Goal: Task Accomplishment & Management: Use online tool/utility

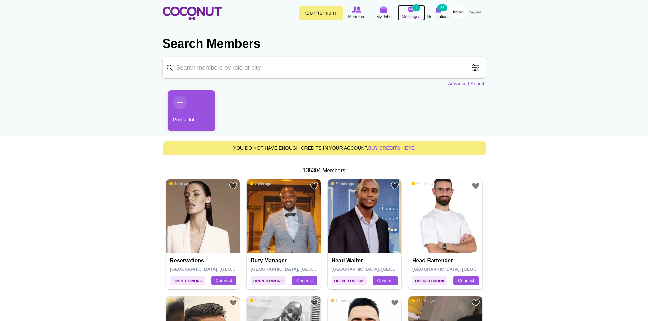
click at [409, 9] on img at bounding box center [411, 9] width 7 height 6
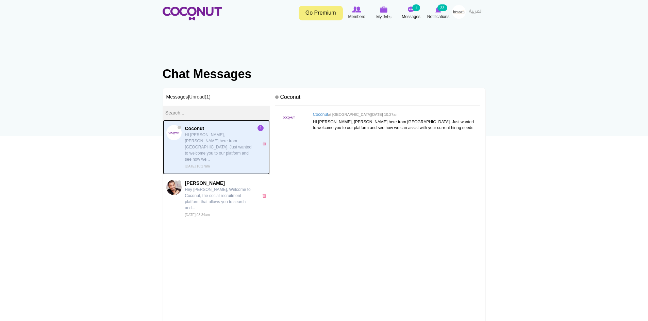
click at [223, 142] on p "HI [PERSON_NAME], [PERSON_NAME] here from [GEOGRAPHIC_DATA]. Just wanted to wel…" at bounding box center [220, 147] width 70 height 31
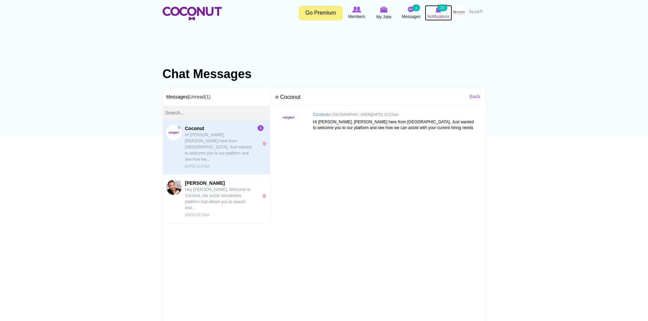
click at [437, 14] on span "Notifications" at bounding box center [438, 16] width 22 height 7
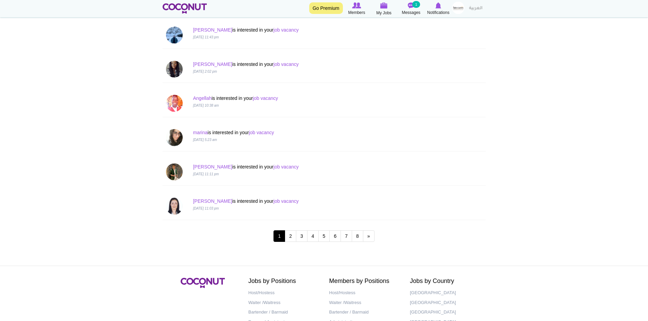
scroll to position [612, 0]
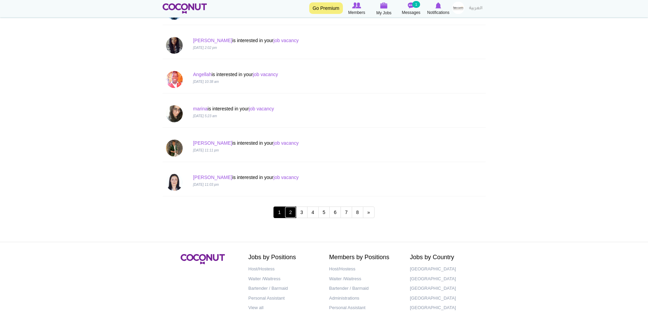
click at [294, 215] on link "2" at bounding box center [291, 213] width 12 height 12
drag, startPoint x: 381, startPoint y: 8, endPoint x: 377, endPoint y: 2, distance: 7.0
click at [381, 8] on img at bounding box center [383, 5] width 7 height 6
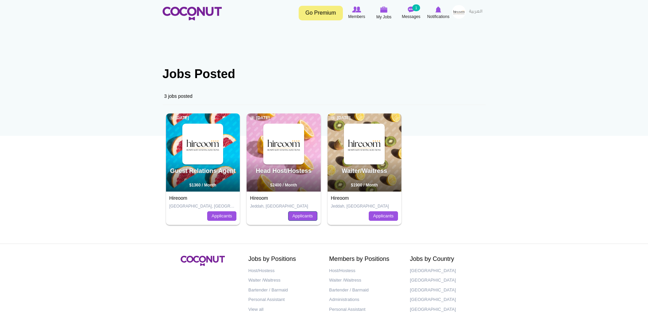
click at [296, 217] on link "Applicants" at bounding box center [302, 217] width 29 height 10
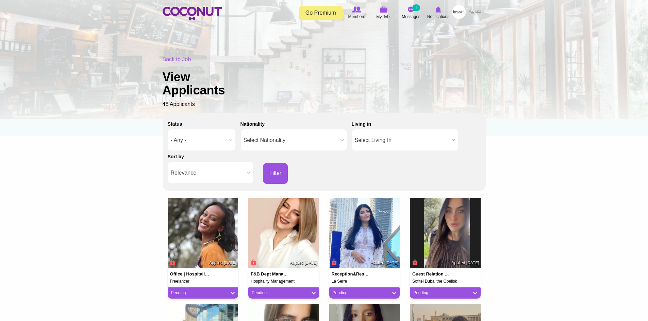
click at [225, 179] on span "Relevance" at bounding box center [207, 173] width 73 height 22
click at [225, 195] on li "Apply Date" at bounding box center [210, 196] width 82 height 9
click at [274, 181] on button "Filter" at bounding box center [275, 173] width 25 height 21
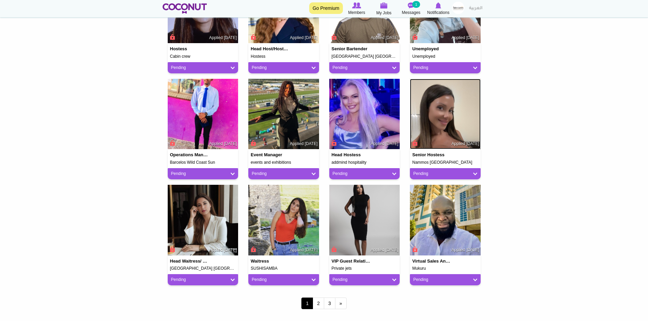
scroll to position [442, 0]
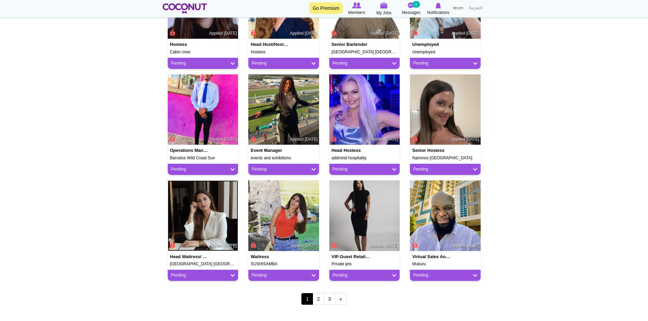
drag, startPoint x: 214, startPoint y: 205, endPoint x: 222, endPoint y: 209, distance: 9.1
click at [322, 299] on link "2" at bounding box center [319, 299] width 12 height 12
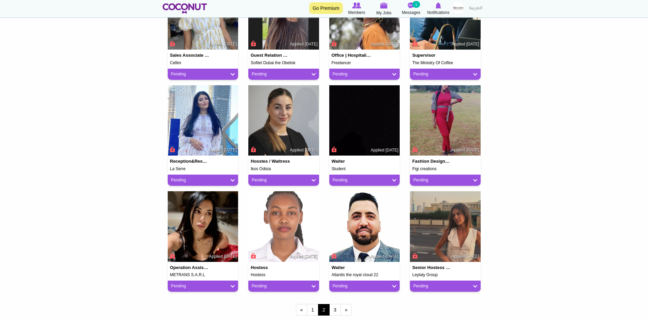
scroll to position [510, 0]
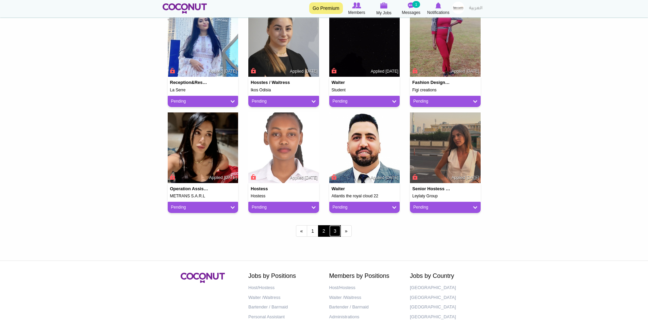
click at [335, 234] on link "3" at bounding box center [335, 231] width 12 height 12
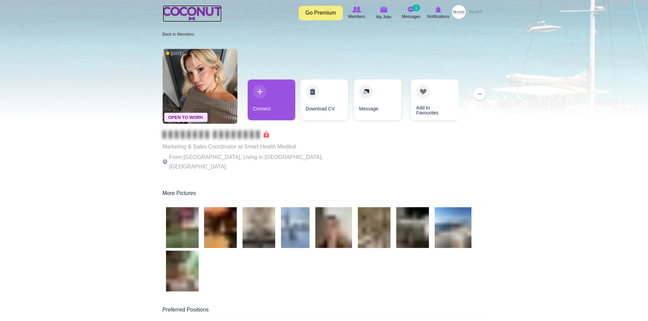
click at [193, 12] on img at bounding box center [192, 14] width 59 height 14
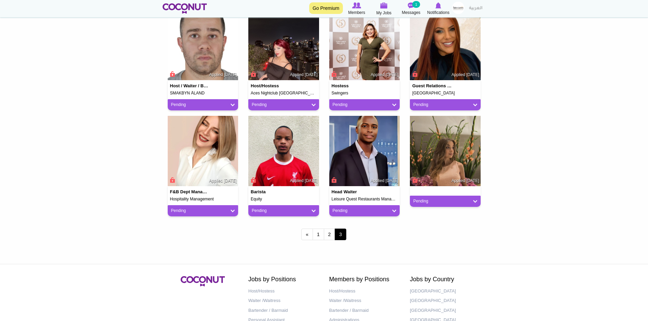
scroll to position [102, 0]
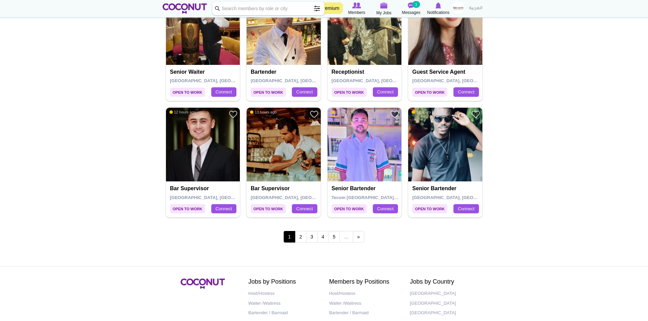
scroll to position [1122, 0]
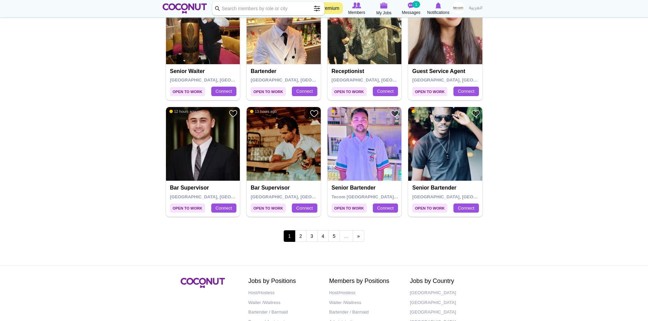
click at [244, 11] on input "Keyword" at bounding box center [268, 9] width 112 height 14
type input "head waitress"
click button "Search" at bounding box center [0, 0] width 0 height 0
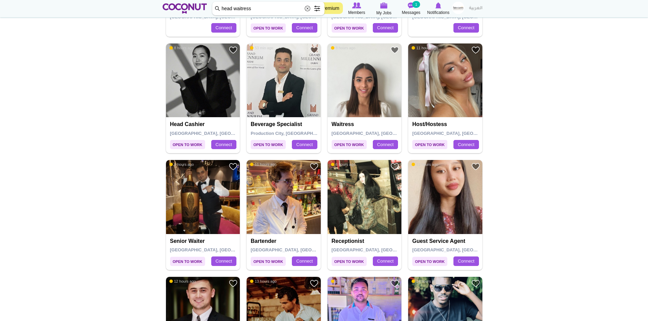
click at [265, 10] on input "head waitress" at bounding box center [268, 9] width 112 height 14
click button "Search" at bounding box center [0, 0] width 0 height 0
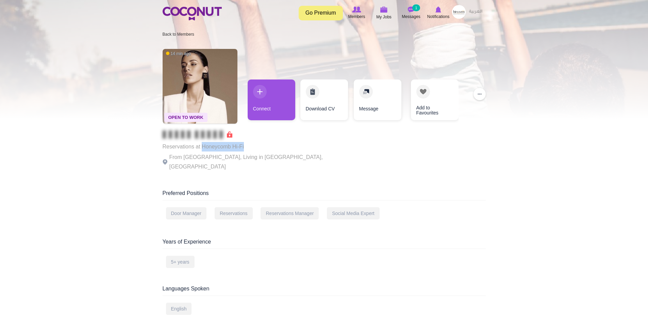
drag, startPoint x: 248, startPoint y: 147, endPoint x: 202, endPoint y: 149, distance: 45.6
click at [202, 149] on p "Reservations at Honeycomb Hi-Fi" at bounding box center [256, 147] width 187 height 10
copy p "Honeycomb Hi-Fi"
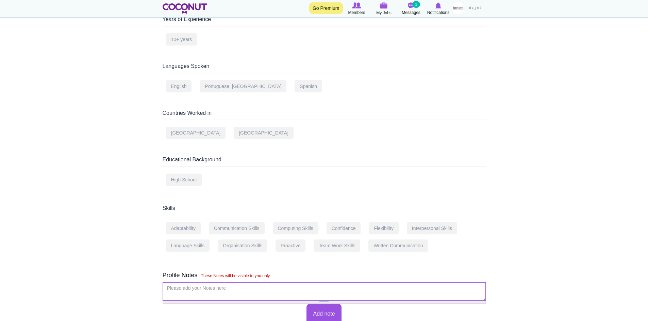
scroll to position [238, 0]
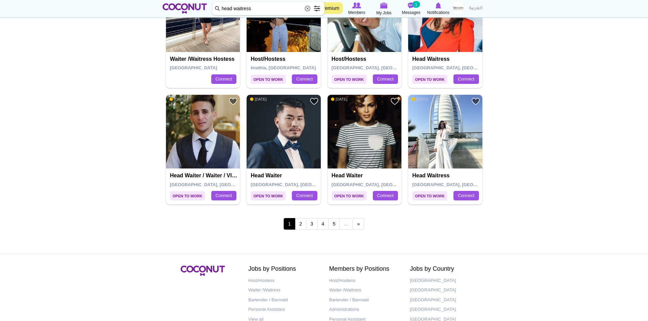
scroll to position [1156, 0]
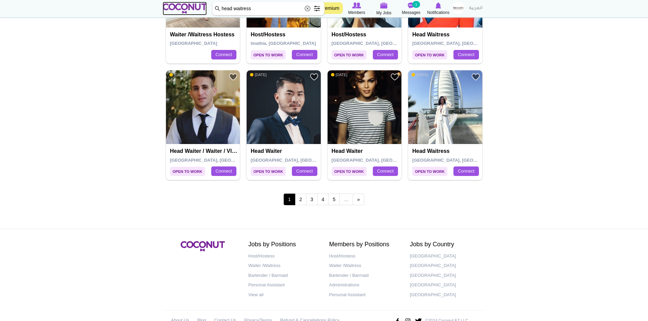
click at [188, 5] on img at bounding box center [185, 8] width 45 height 10
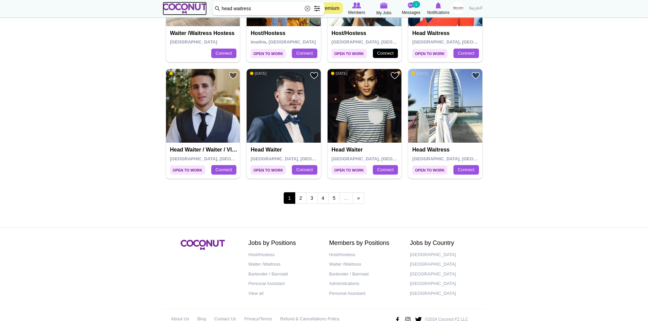
scroll to position [1174, 0]
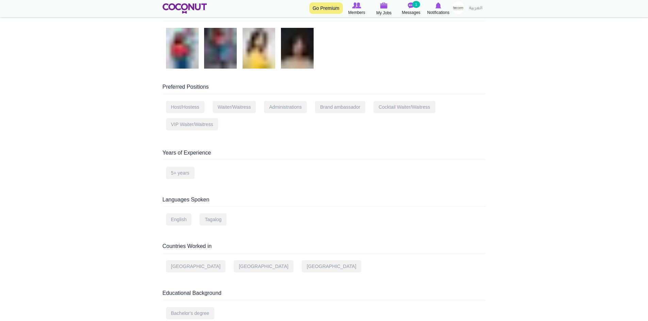
scroll to position [272, 0]
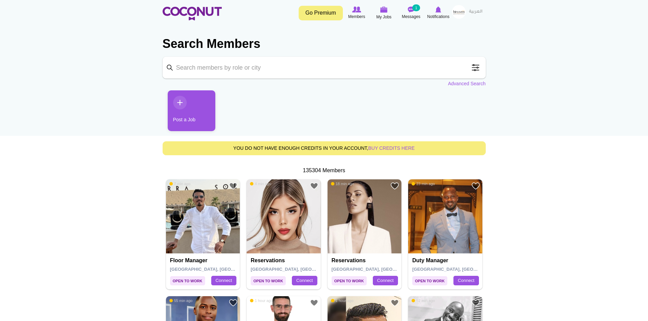
click at [240, 66] on input "Keyword" at bounding box center [324, 68] width 323 height 22
type input "hostess"
click button "Search" at bounding box center [0, 0] width 0 height 0
click at [244, 74] on input "hostess" at bounding box center [324, 68] width 323 height 22
click button "Search" at bounding box center [0, 0] width 0 height 0
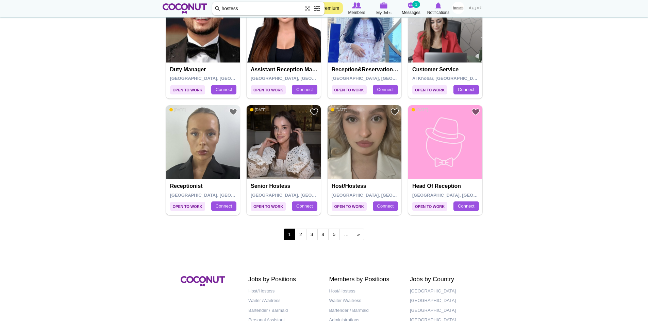
scroll to position [1122, 0]
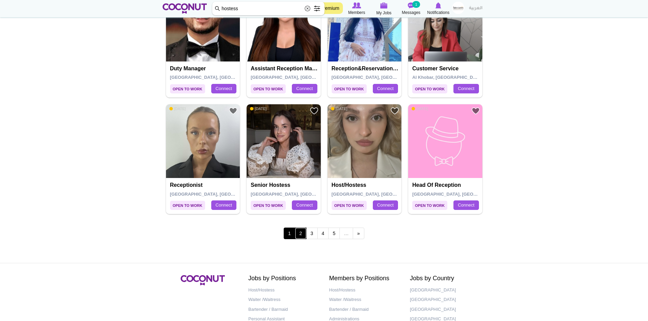
click at [301, 237] on link "2" at bounding box center [301, 234] width 12 height 12
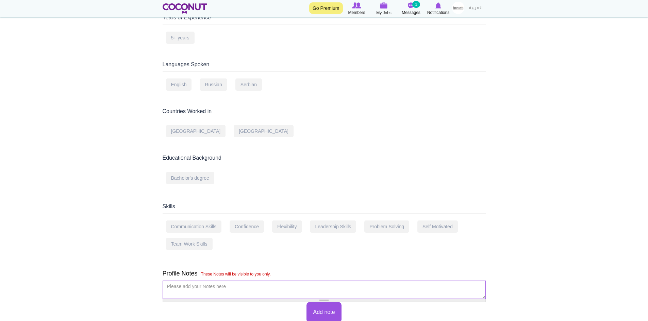
scroll to position [238, 0]
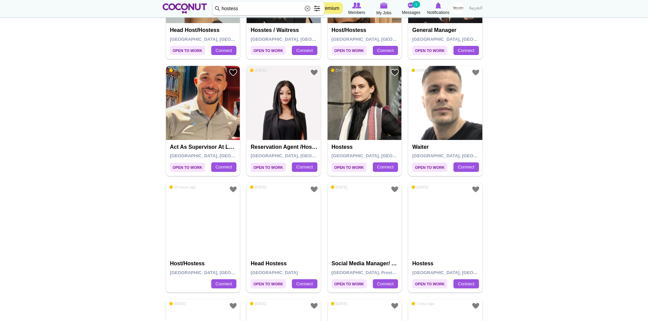
scroll to position [816, 0]
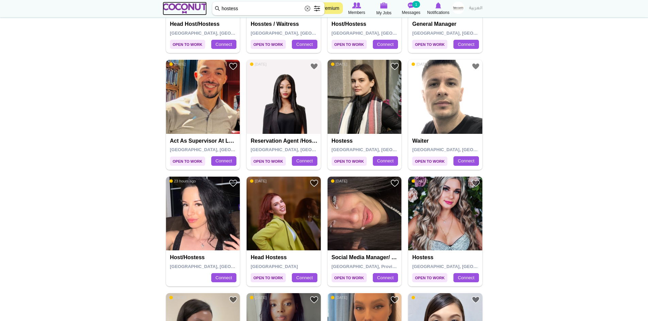
click at [182, 5] on img at bounding box center [185, 8] width 45 height 10
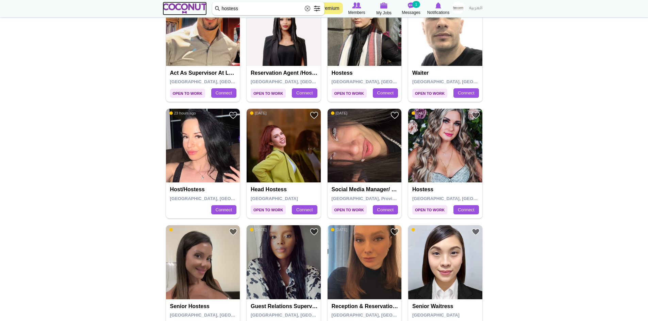
scroll to position [885, 0]
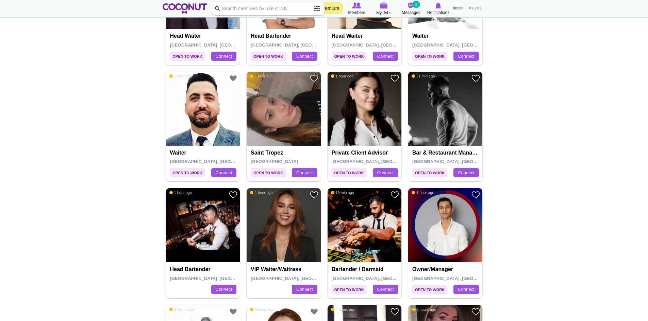
scroll to position [68, 0]
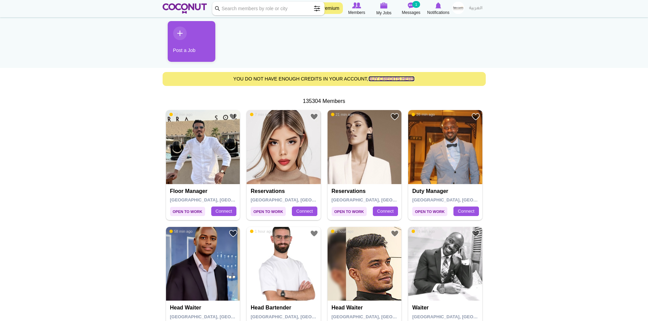
click at [392, 77] on link "buy credits here" at bounding box center [391, 78] width 47 height 5
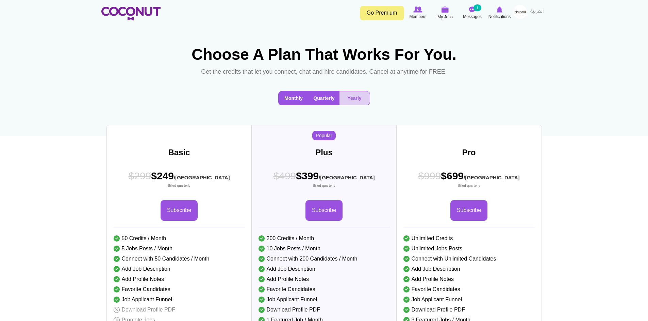
click at [302, 105] on button "Monthly" at bounding box center [294, 98] width 30 height 14
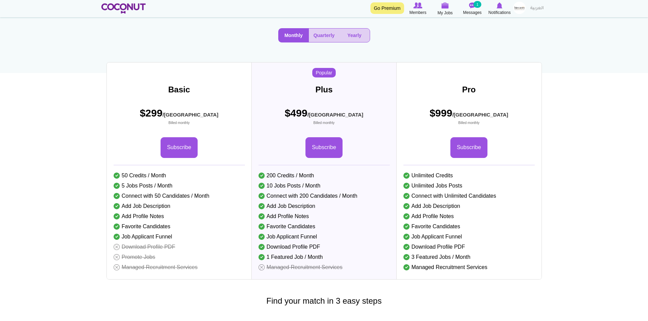
scroll to position [170, 0]
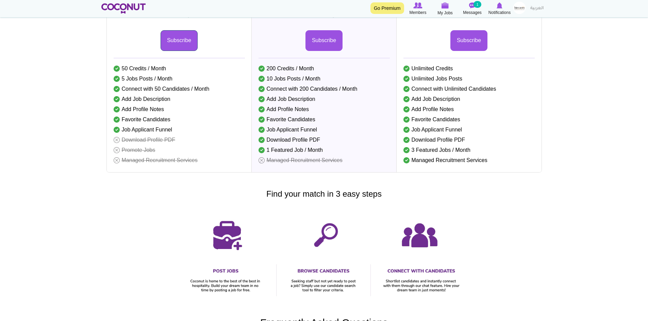
click at [180, 51] on link "Subscribe" at bounding box center [179, 40] width 37 height 21
